Goal: Information Seeking & Learning: Learn about a topic

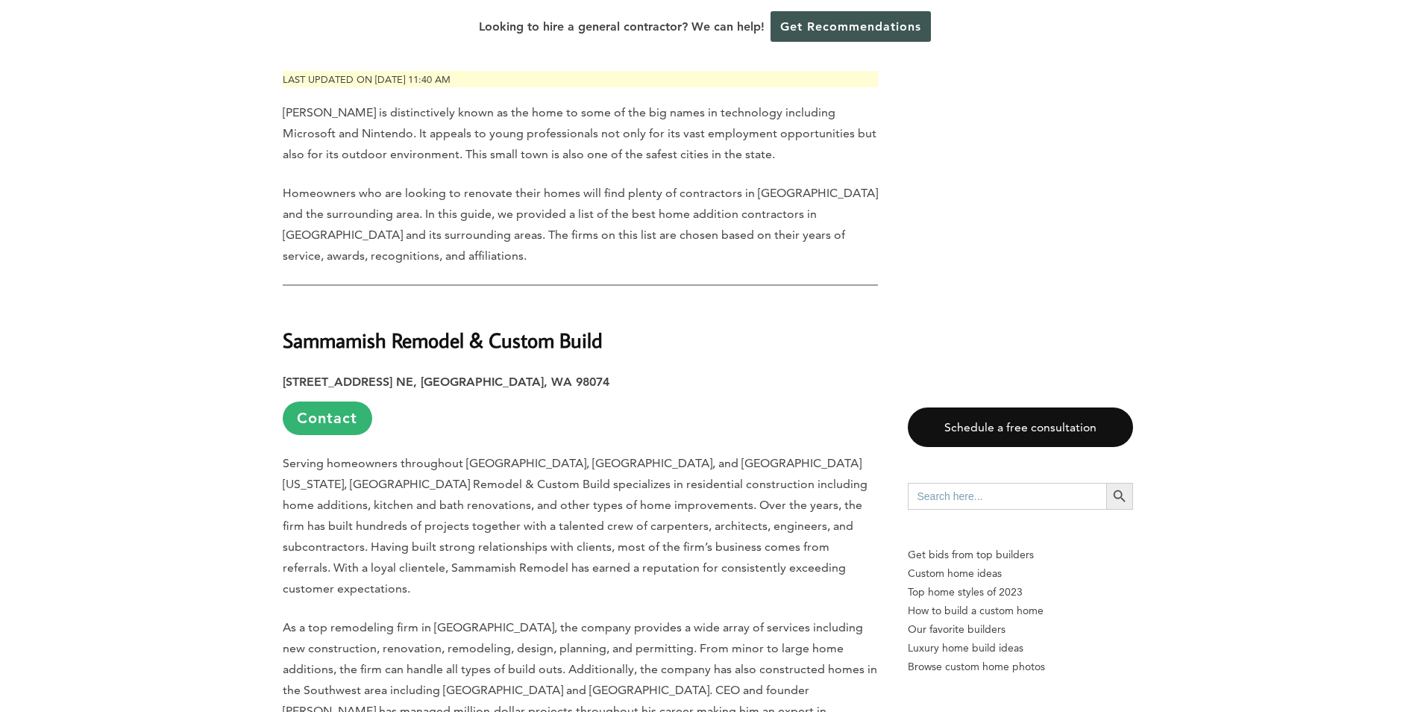
scroll to position [895, 0]
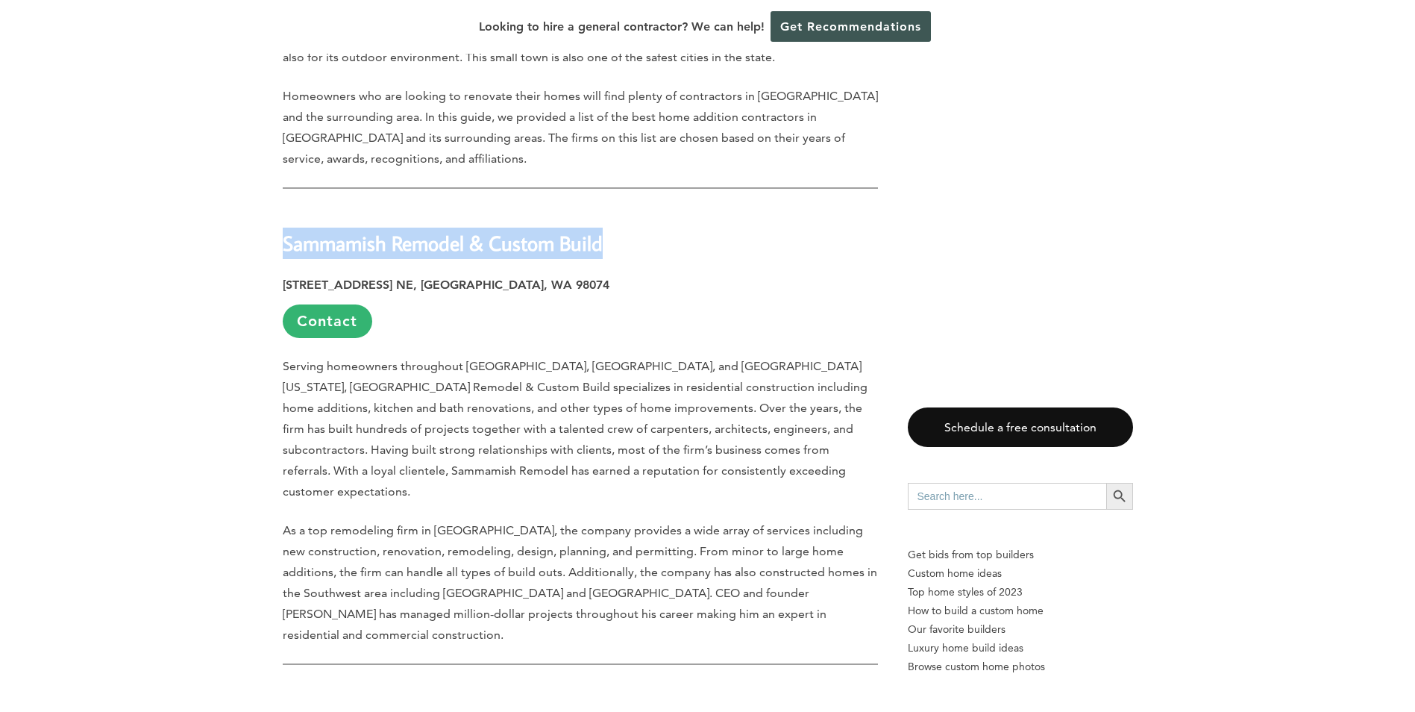
drag, startPoint x: 636, startPoint y: 249, endPoint x: 269, endPoint y: 237, distance: 367.3
copy strong "Sammamish Remodel & Custom Build"
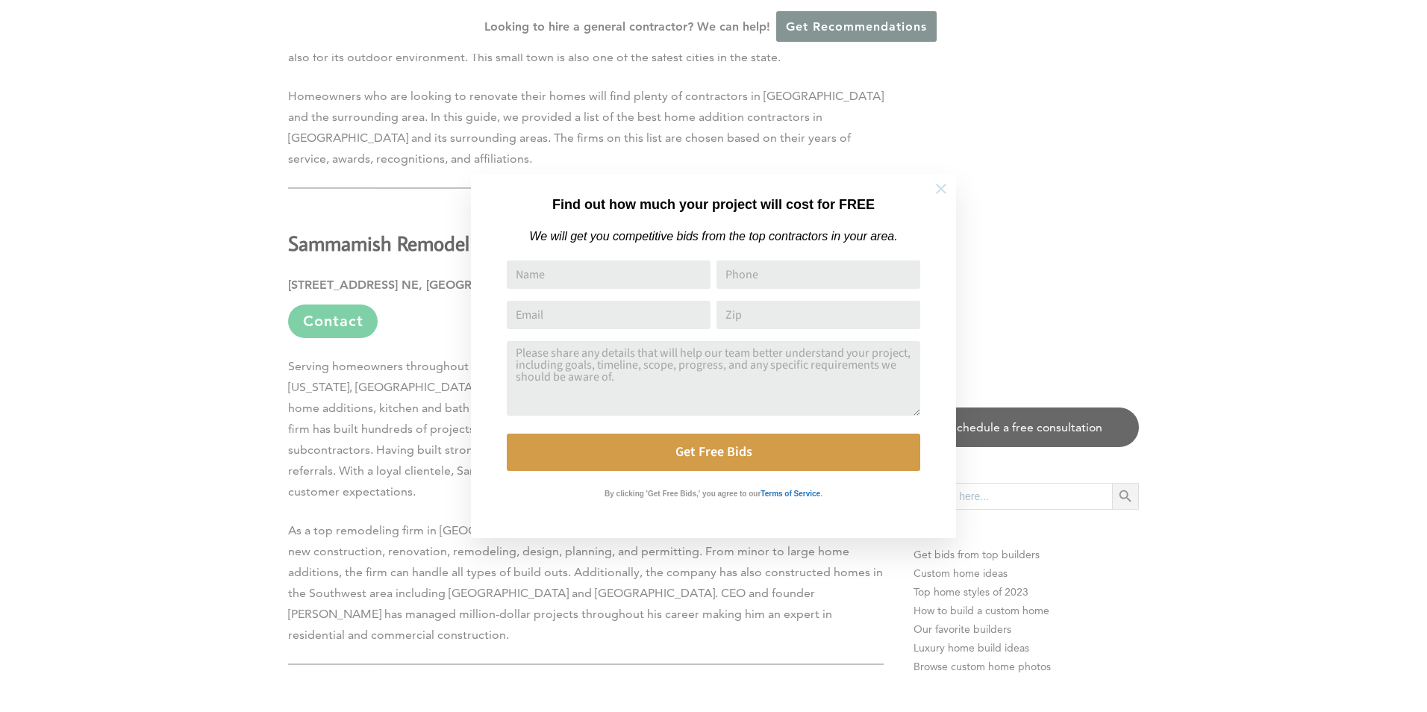
click at [936, 191] on icon at bounding box center [941, 189] width 16 height 16
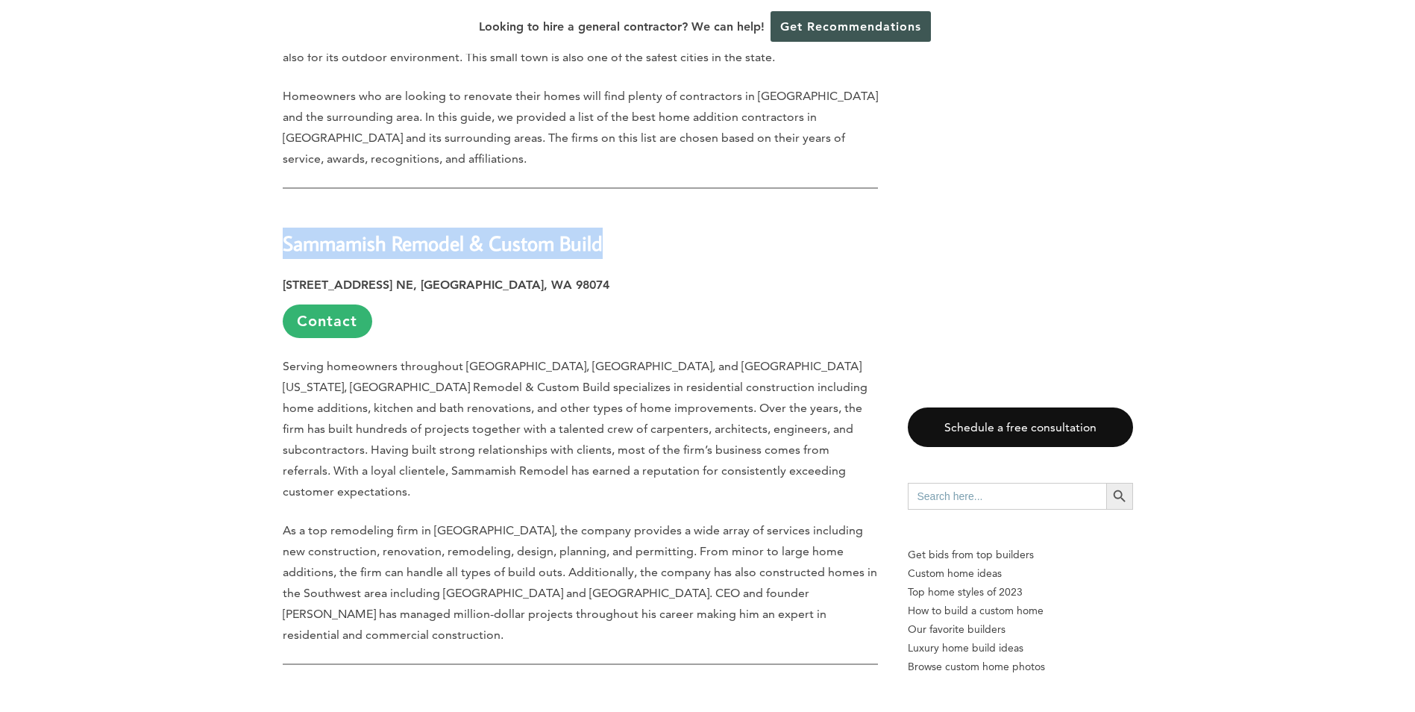
drag, startPoint x: 638, startPoint y: 254, endPoint x: 270, endPoint y: 242, distance: 368.0
copy strong "Sammamish Remodel & Custom Build"
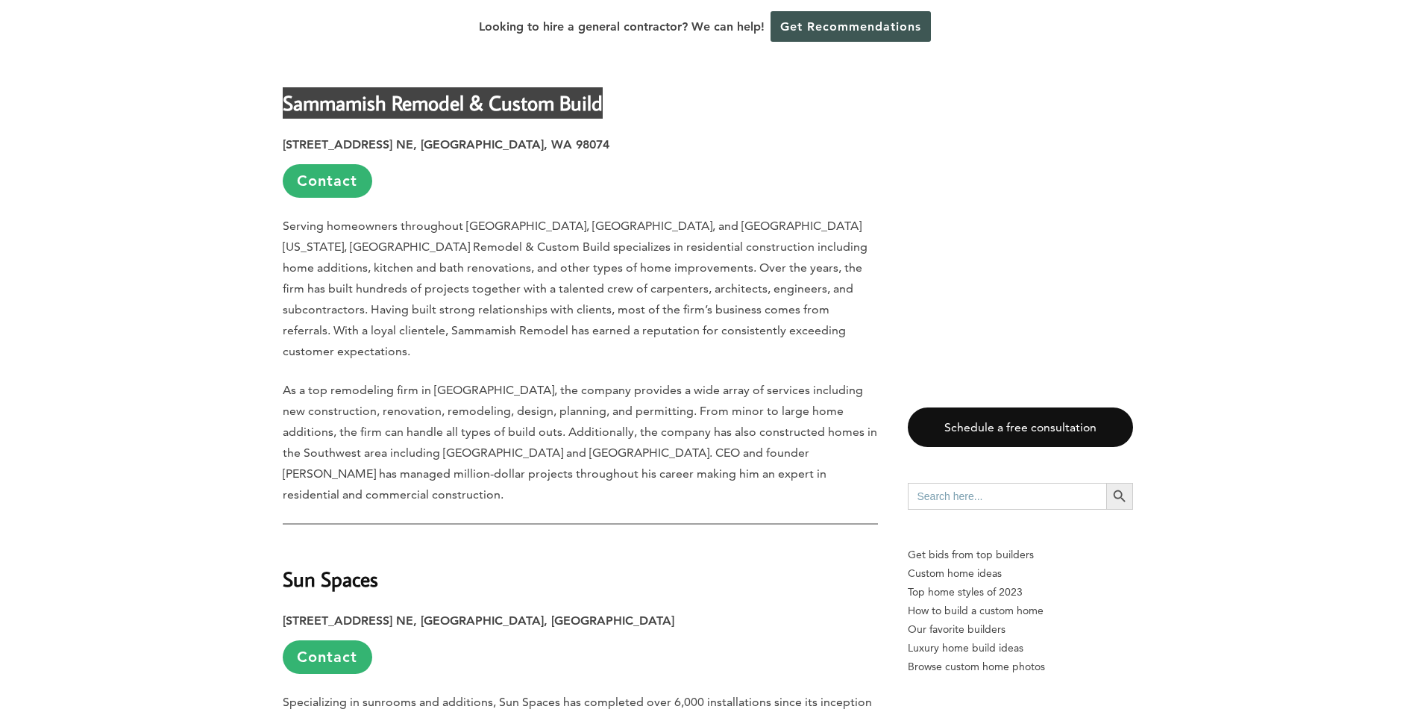
scroll to position [1194, 0]
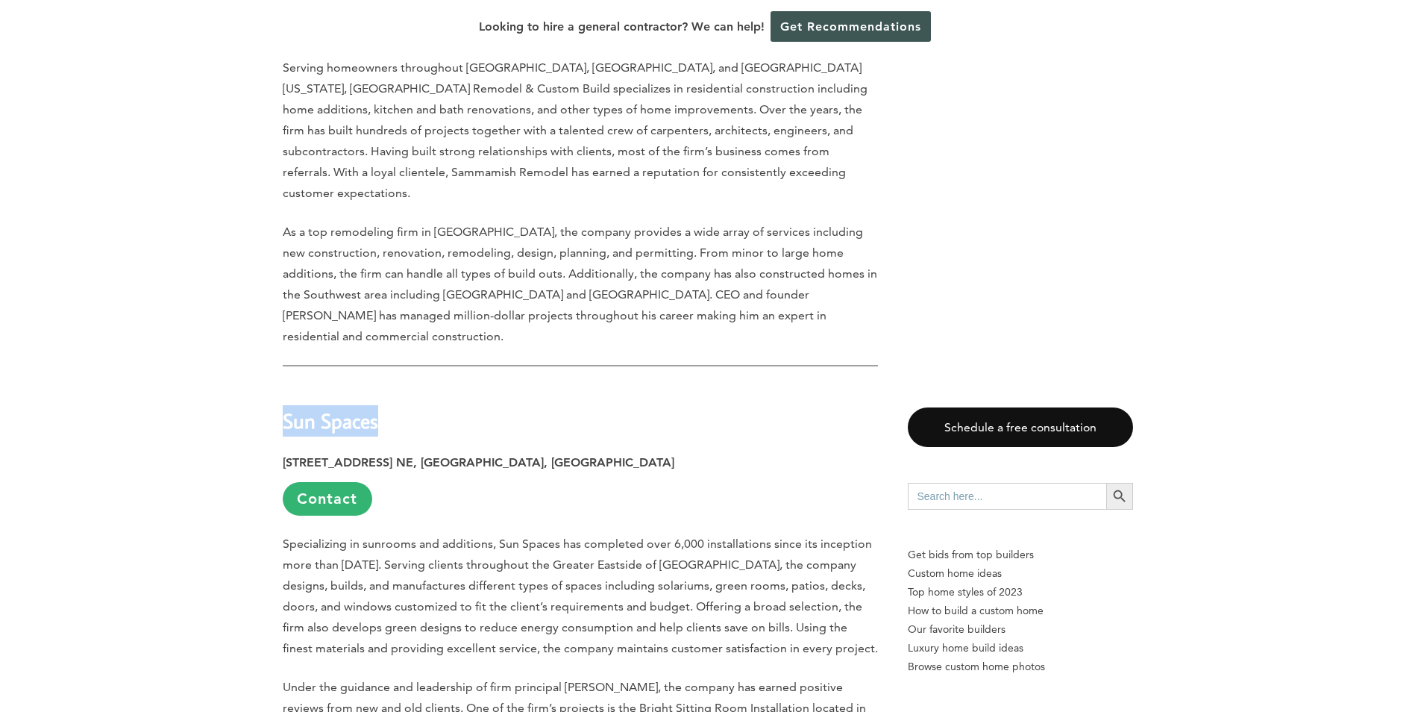
drag, startPoint x: 382, startPoint y: 378, endPoint x: 274, endPoint y: 378, distance: 108.2
copy strong "Sun Spaces"
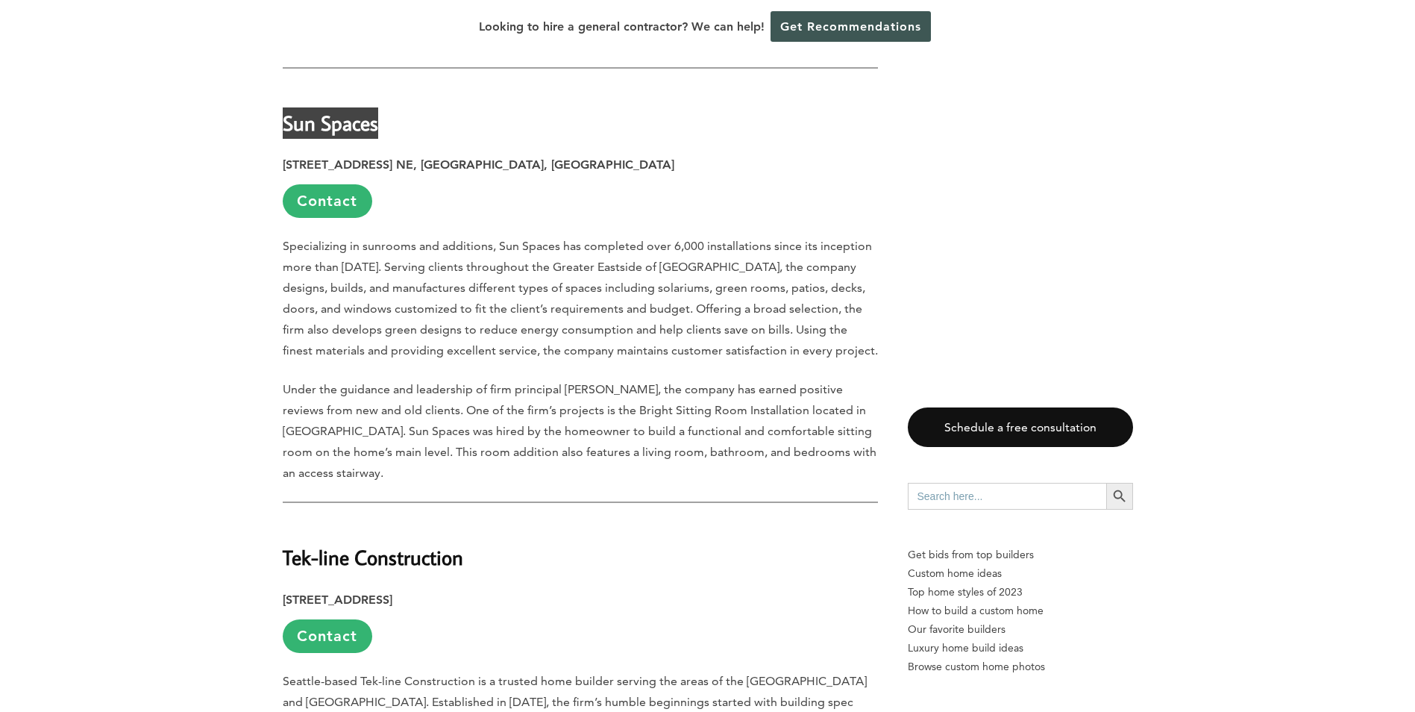
scroll to position [1492, 0]
drag, startPoint x: 473, startPoint y: 519, endPoint x: 281, endPoint y: 518, distance: 191.8
copy strong "Tek-line Construction"
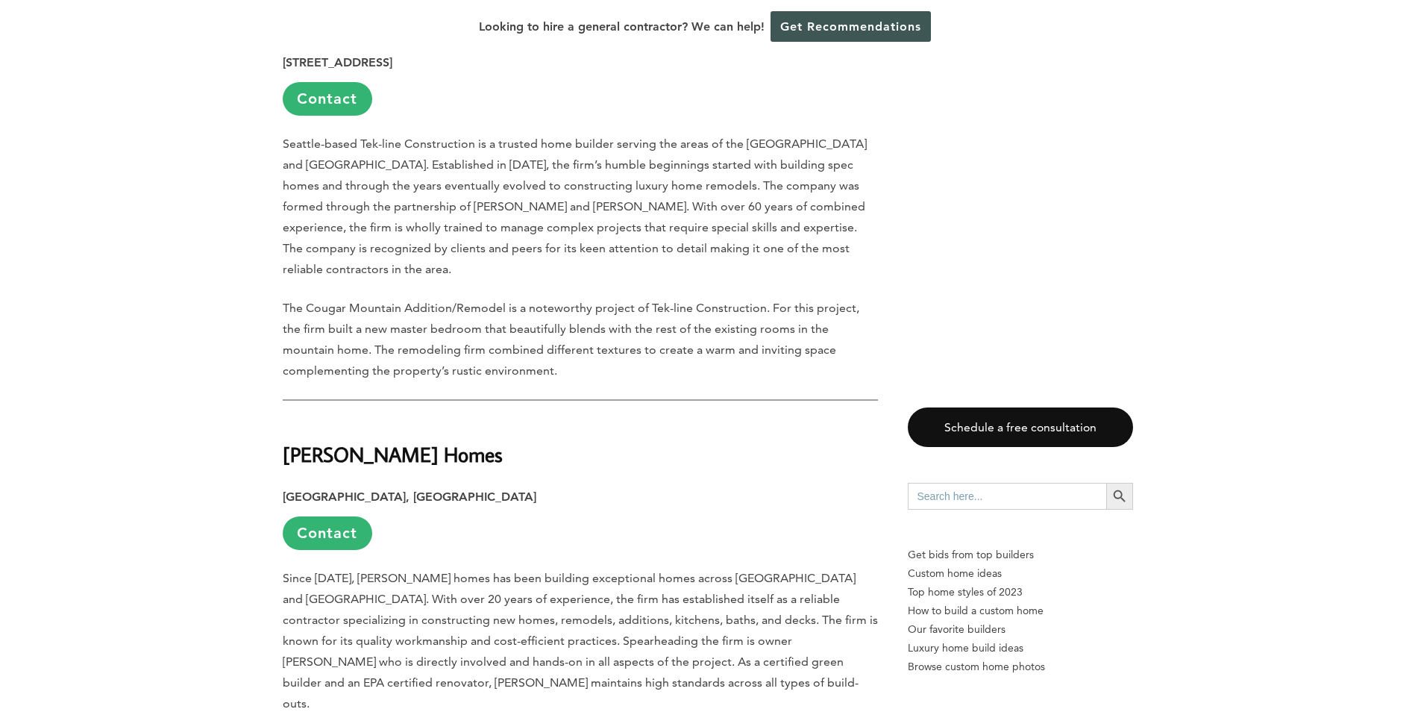
scroll to position [2089, 0]
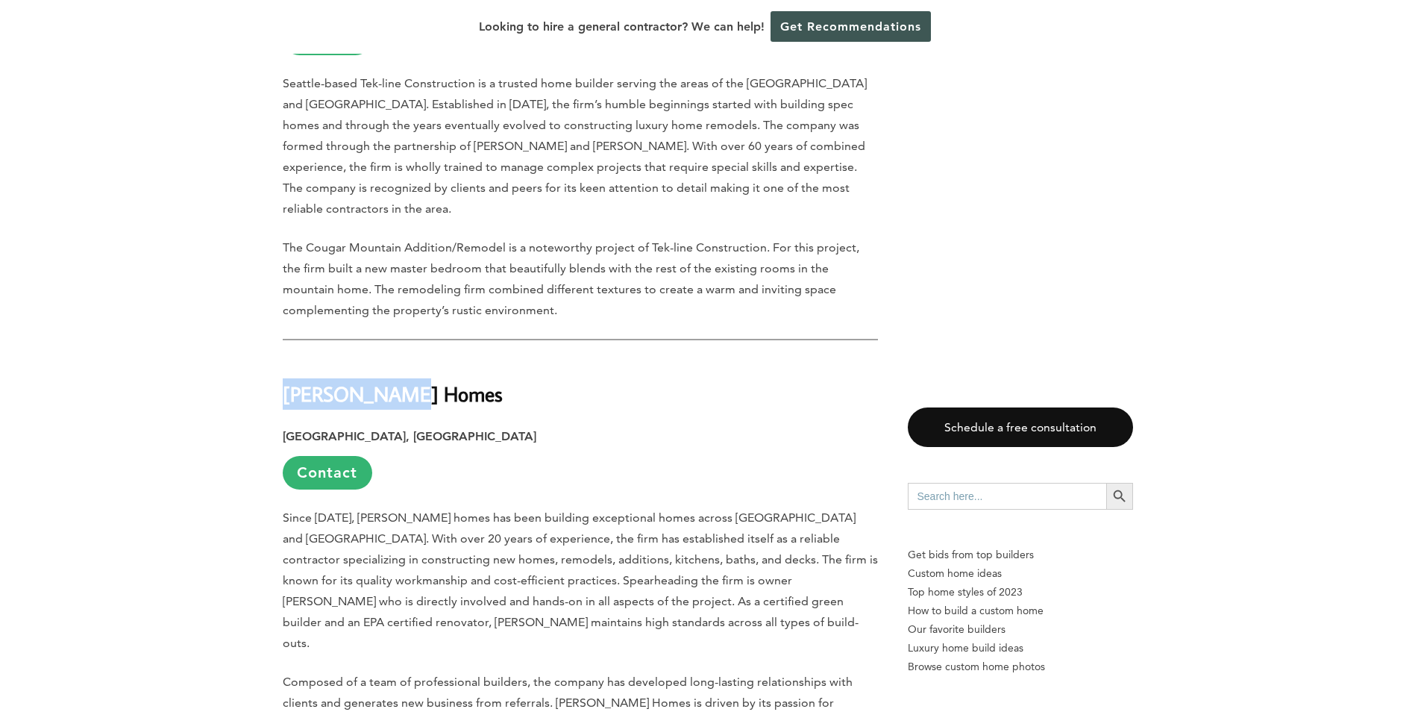
drag, startPoint x: 407, startPoint y: 336, endPoint x: 279, endPoint y: 319, distance: 128.6
copy strong "[PERSON_NAME] Homes"
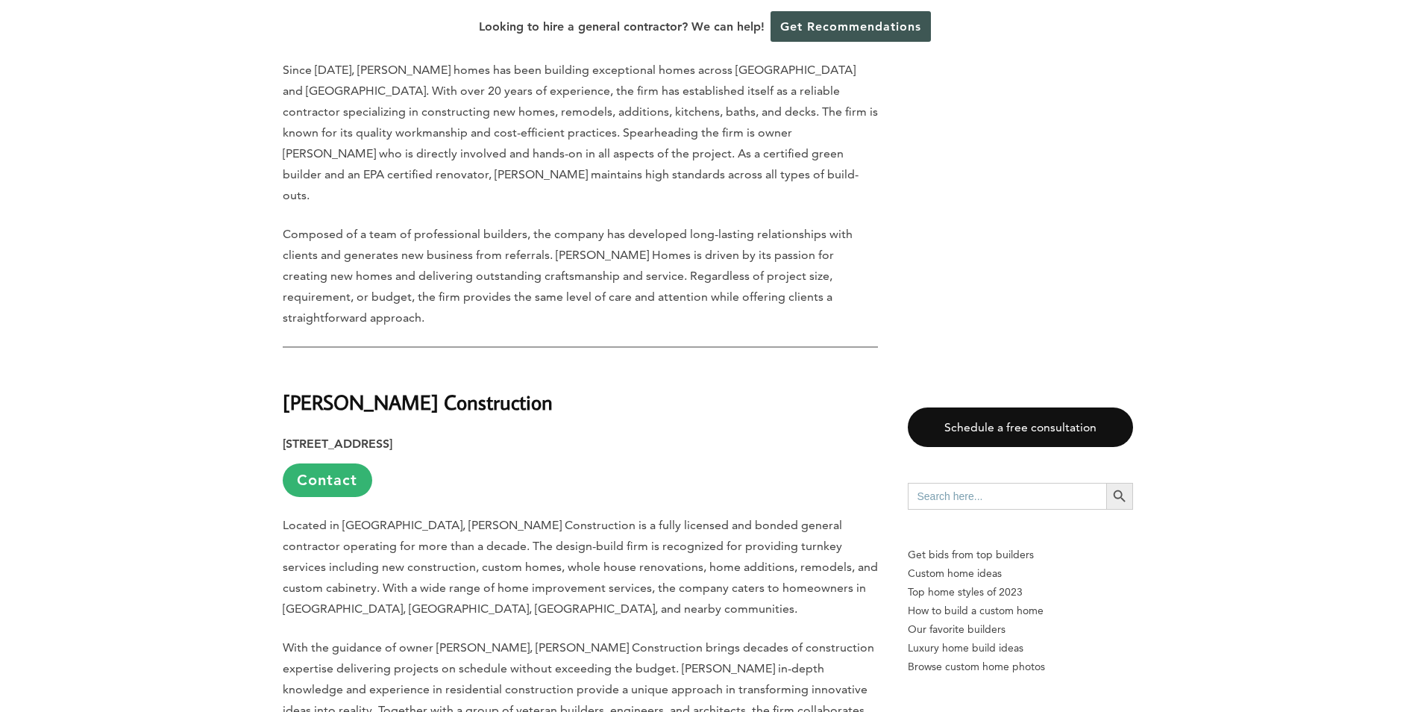
scroll to position [2910, 0]
